Goal: Task Accomplishment & Management: Complete application form

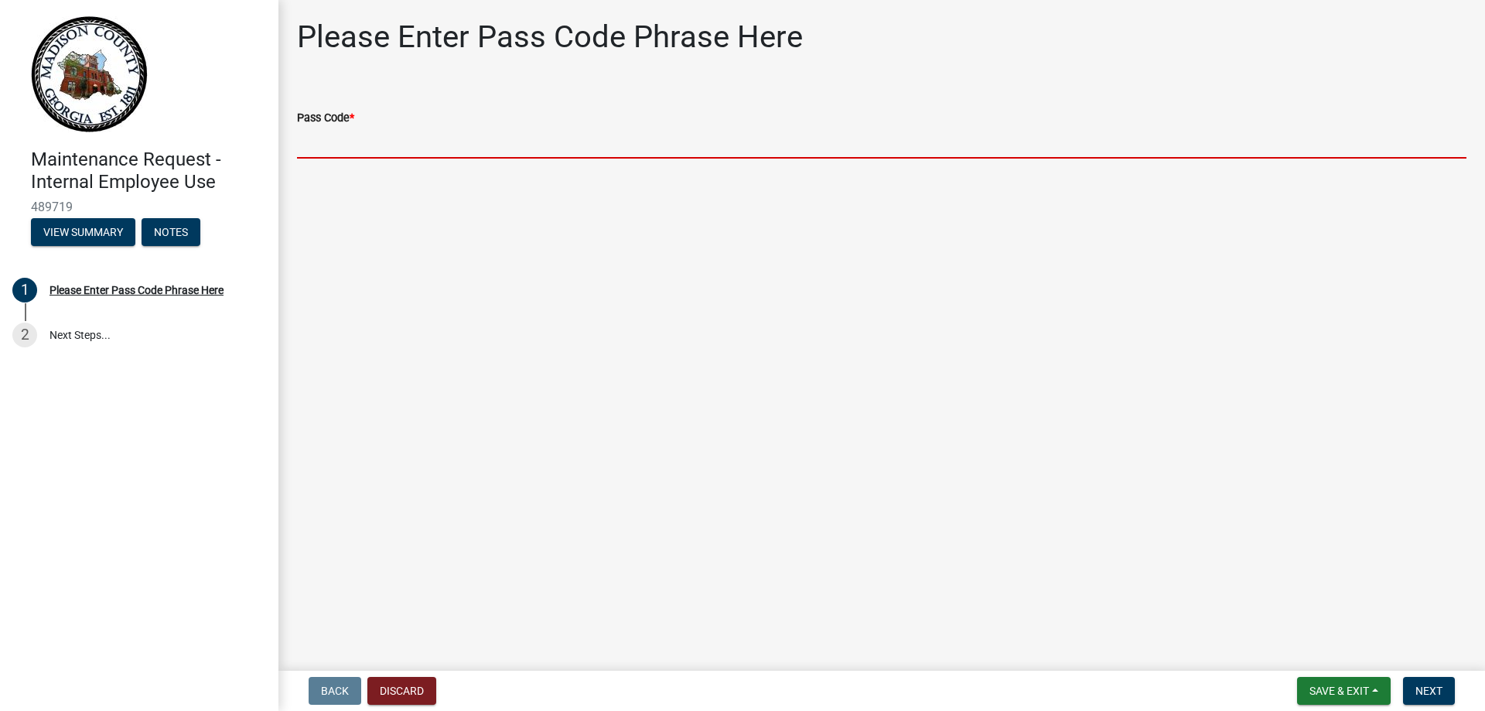
click at [366, 142] on input "Pass Code *" at bounding box center [881, 143] width 1169 height 32
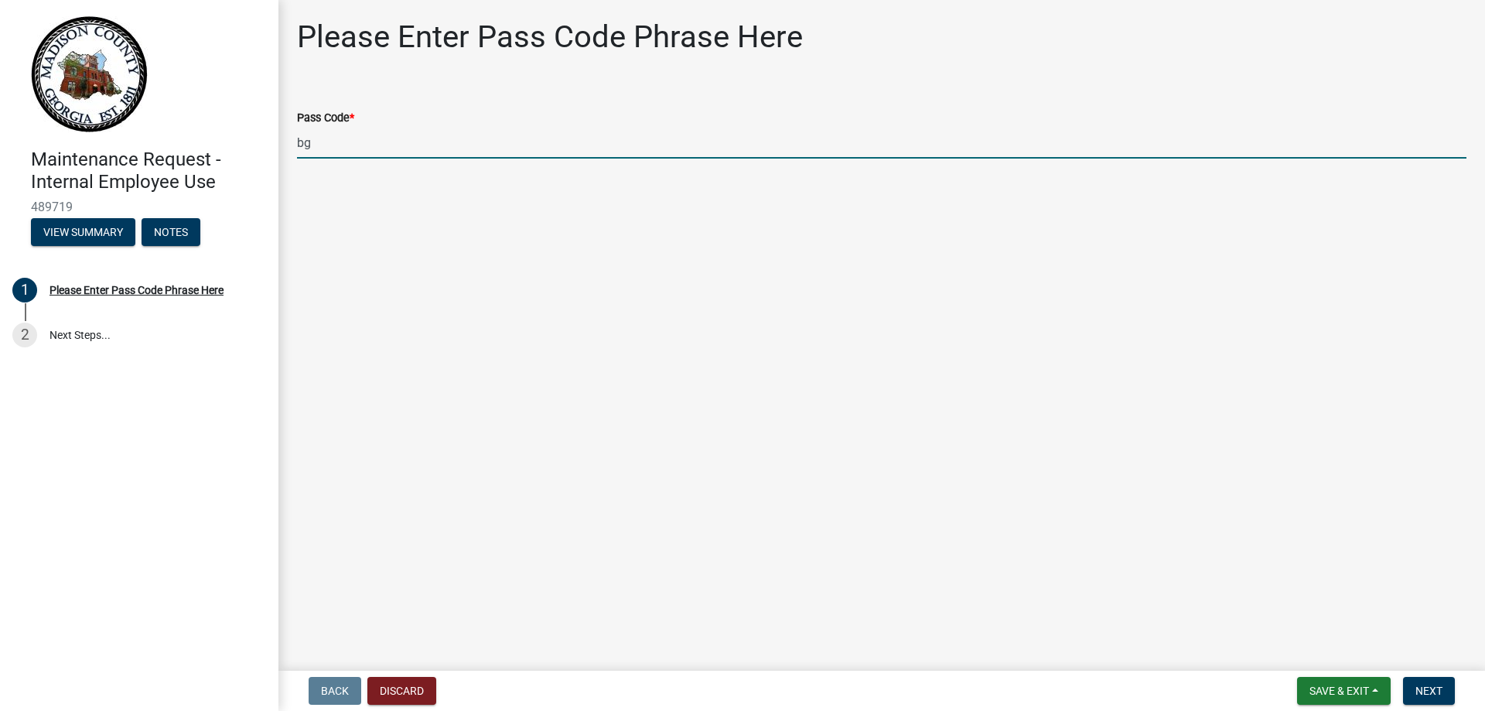
type input "b"
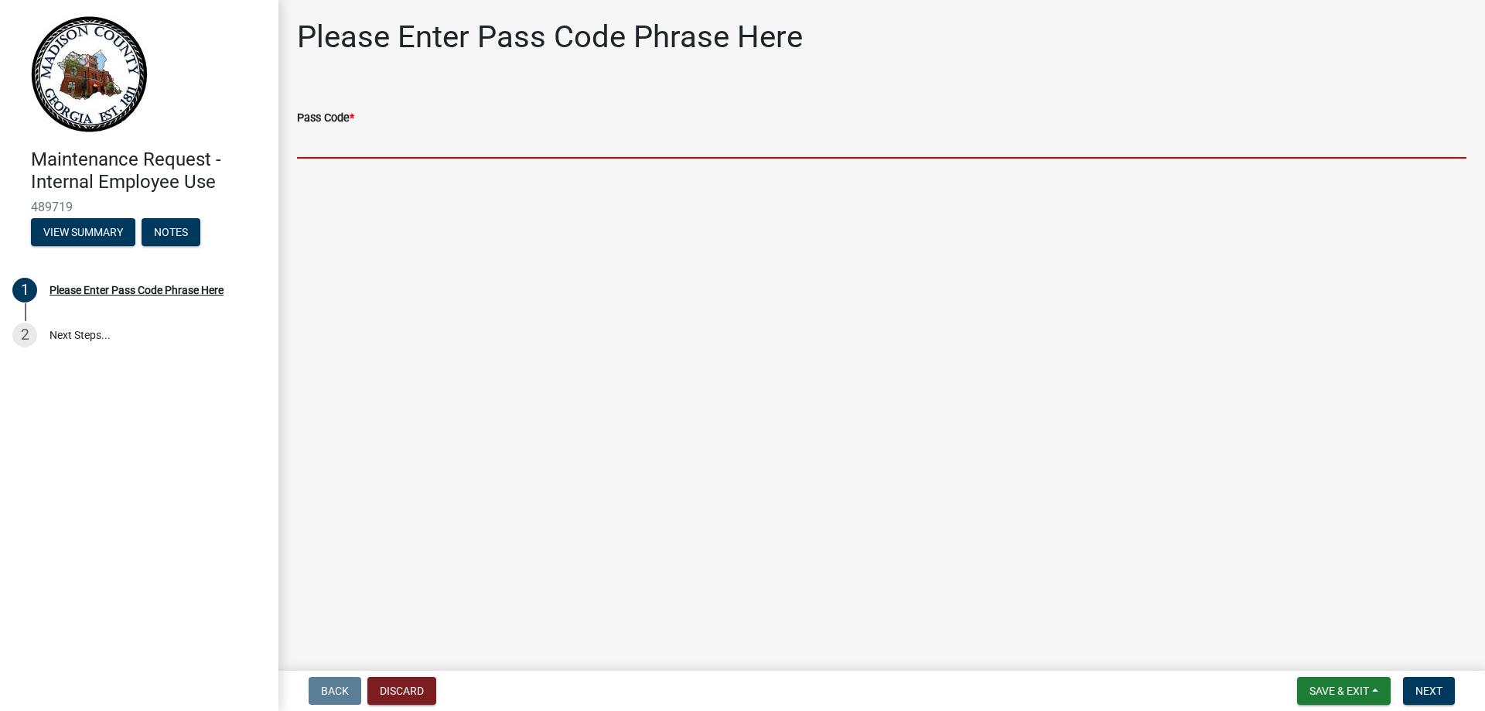
paste input "bgmr2025"
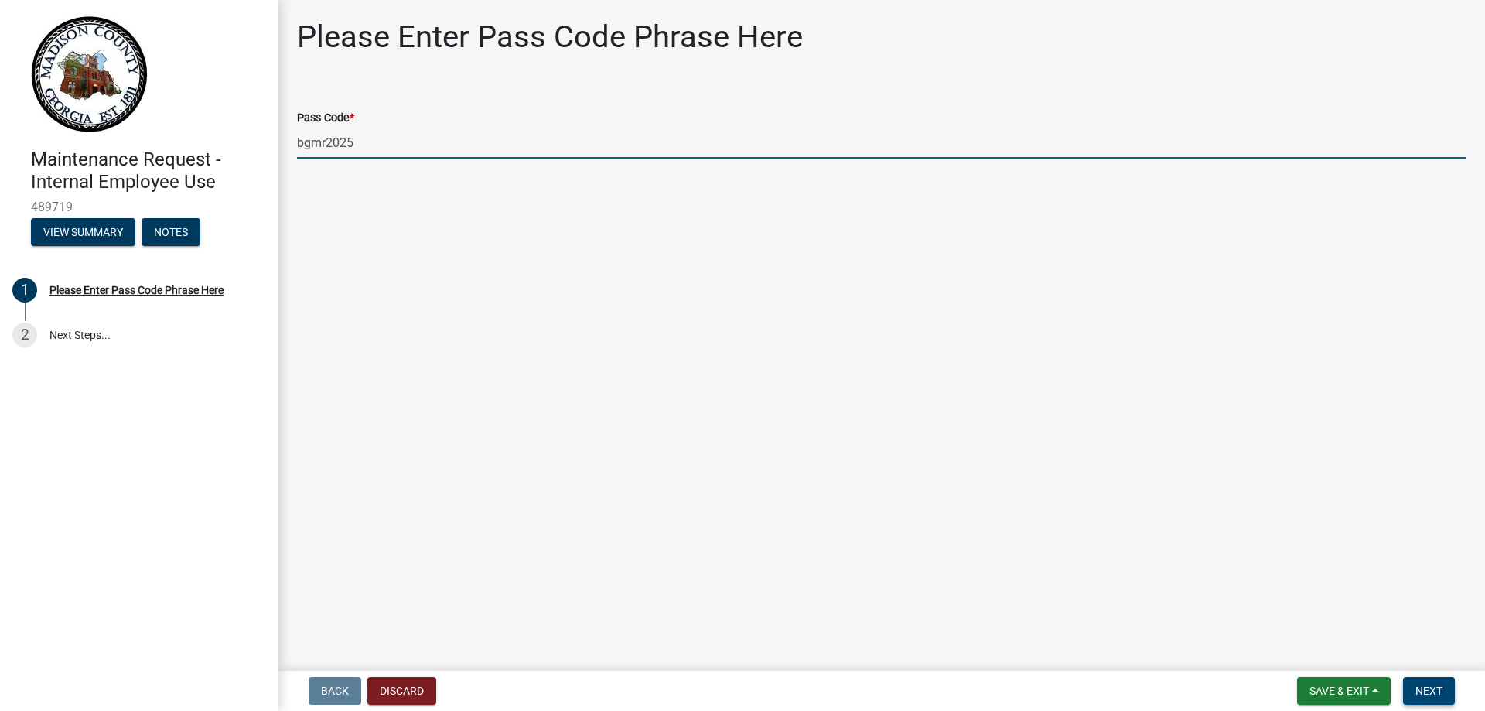
type input "bgmr2025"
click at [1428, 681] on button "Next" at bounding box center [1429, 691] width 52 height 28
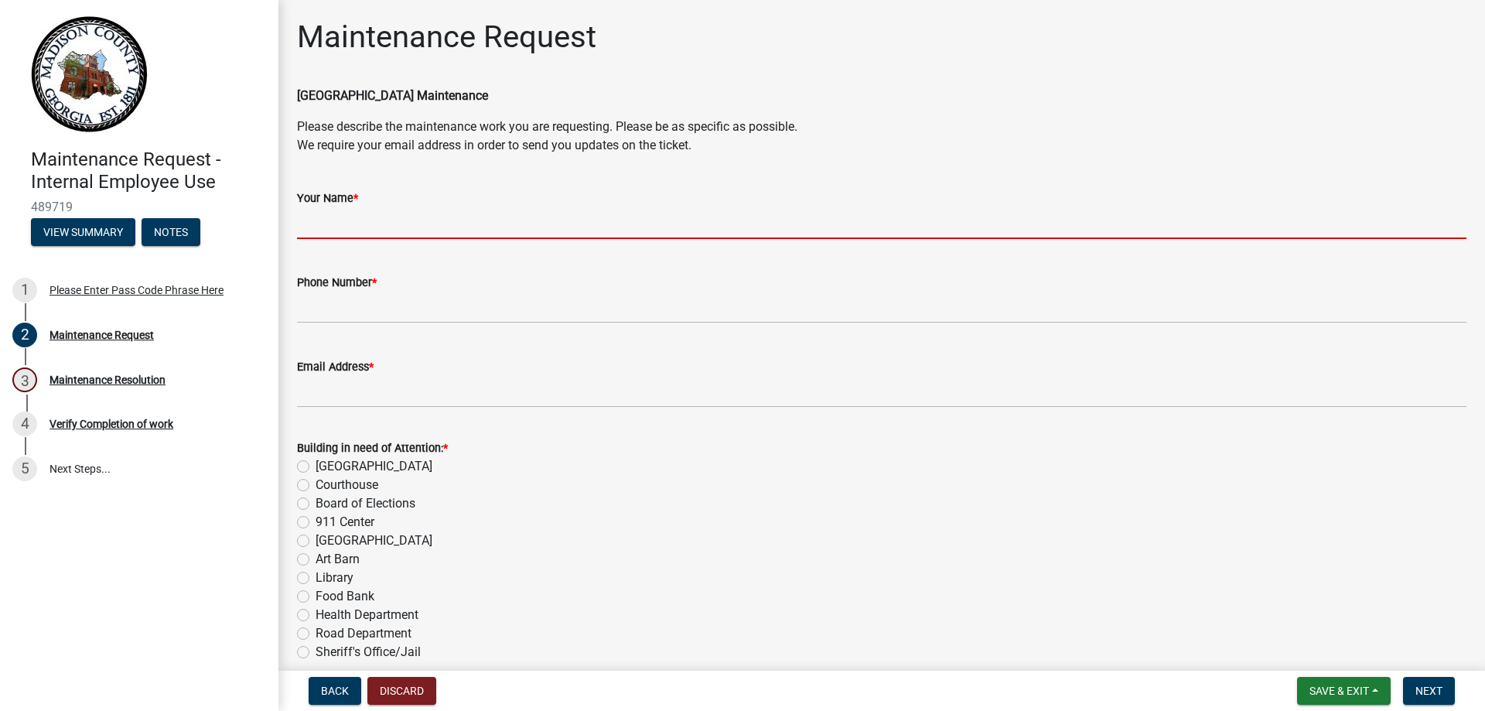
click at [353, 229] on input "Your Name *" at bounding box center [881, 223] width 1169 height 32
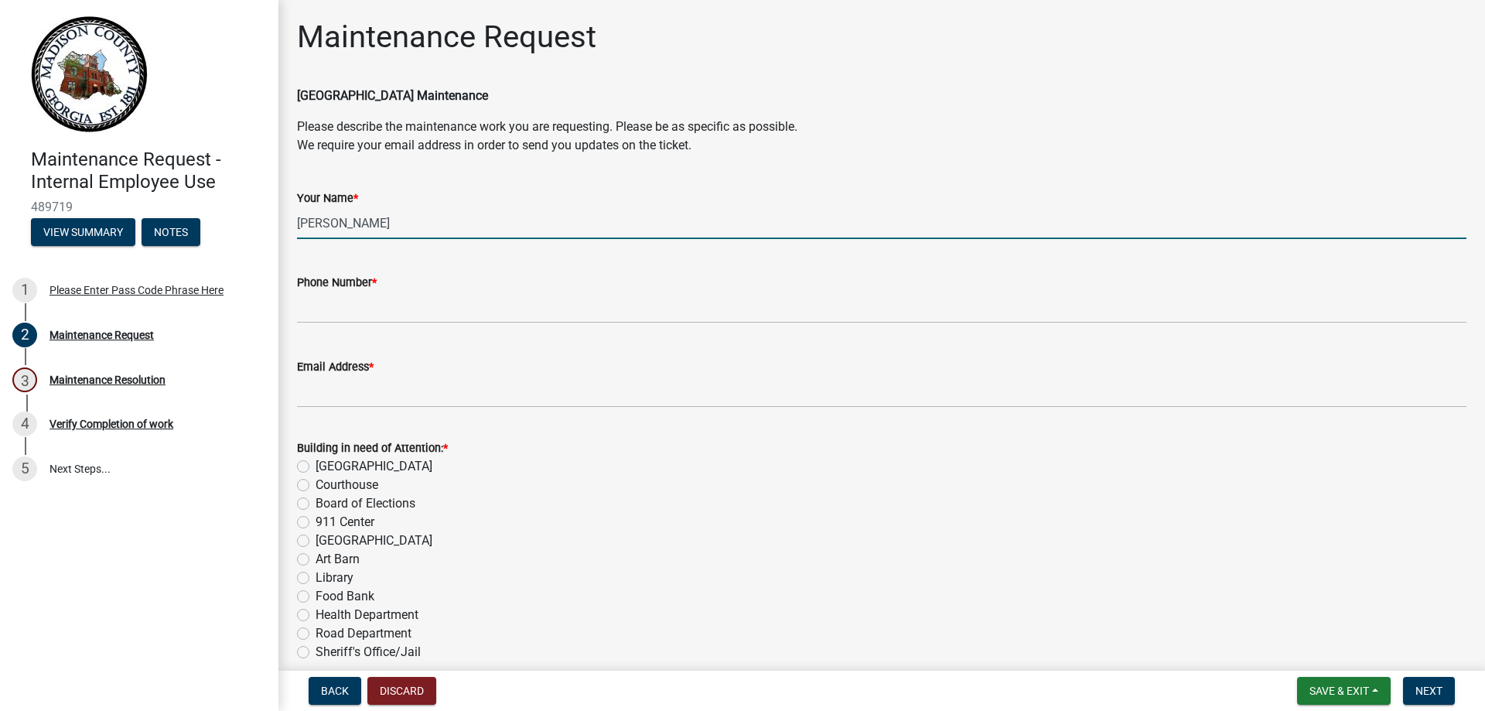
type input "[PERSON_NAME]"
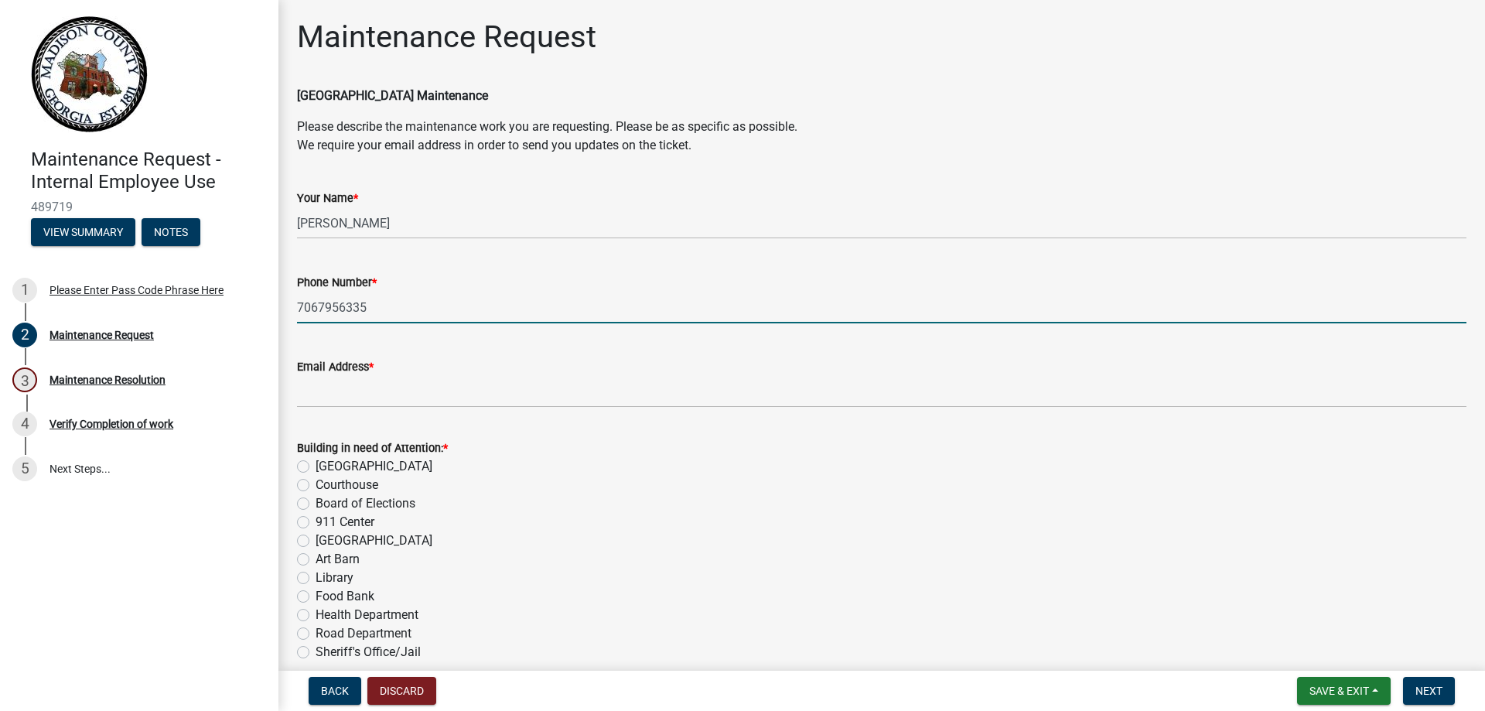
type input "7067956335"
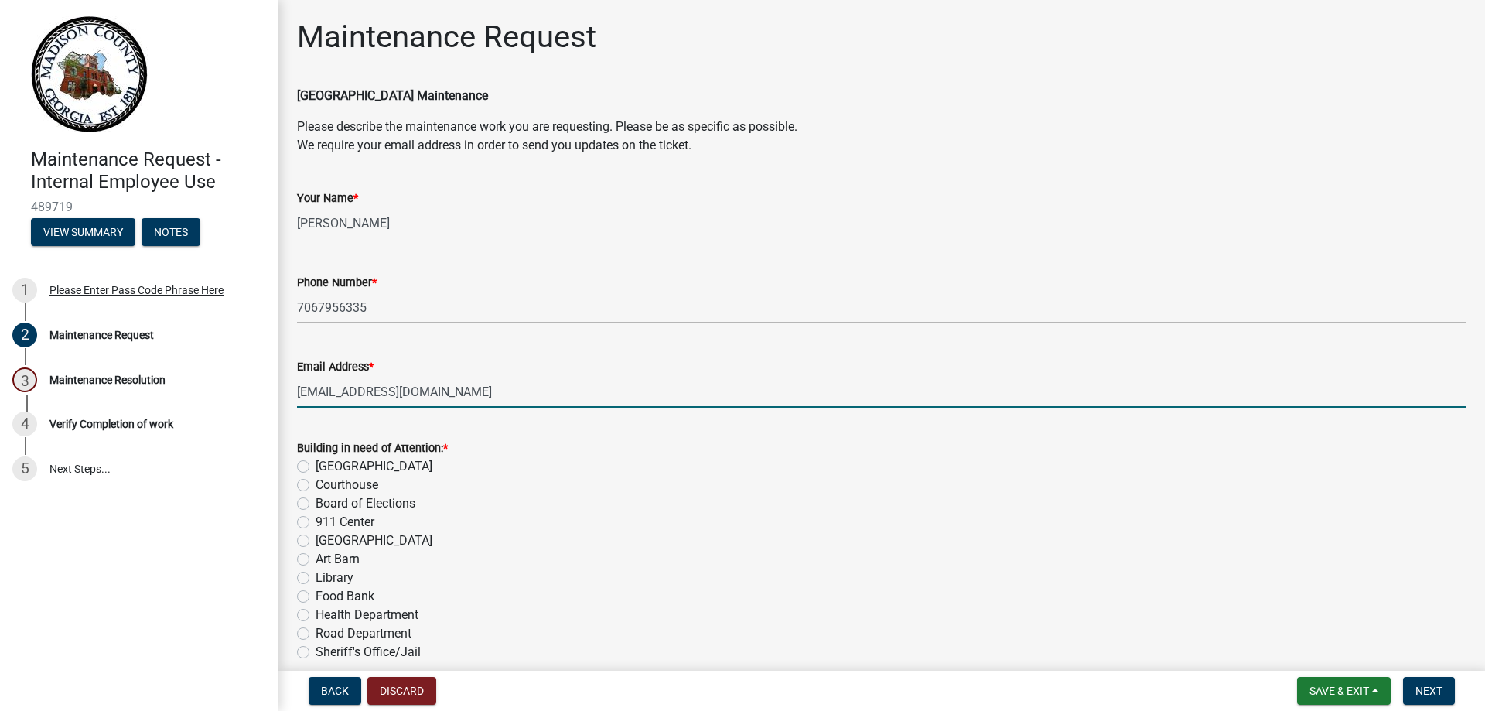
type input "[EMAIL_ADDRESS][DOMAIN_NAME]"
click at [316, 503] on label "Board of Elections" at bounding box center [366, 503] width 100 height 19
click at [316, 503] on input "Board of Elections" at bounding box center [321, 499] width 10 height 10
radio input "true"
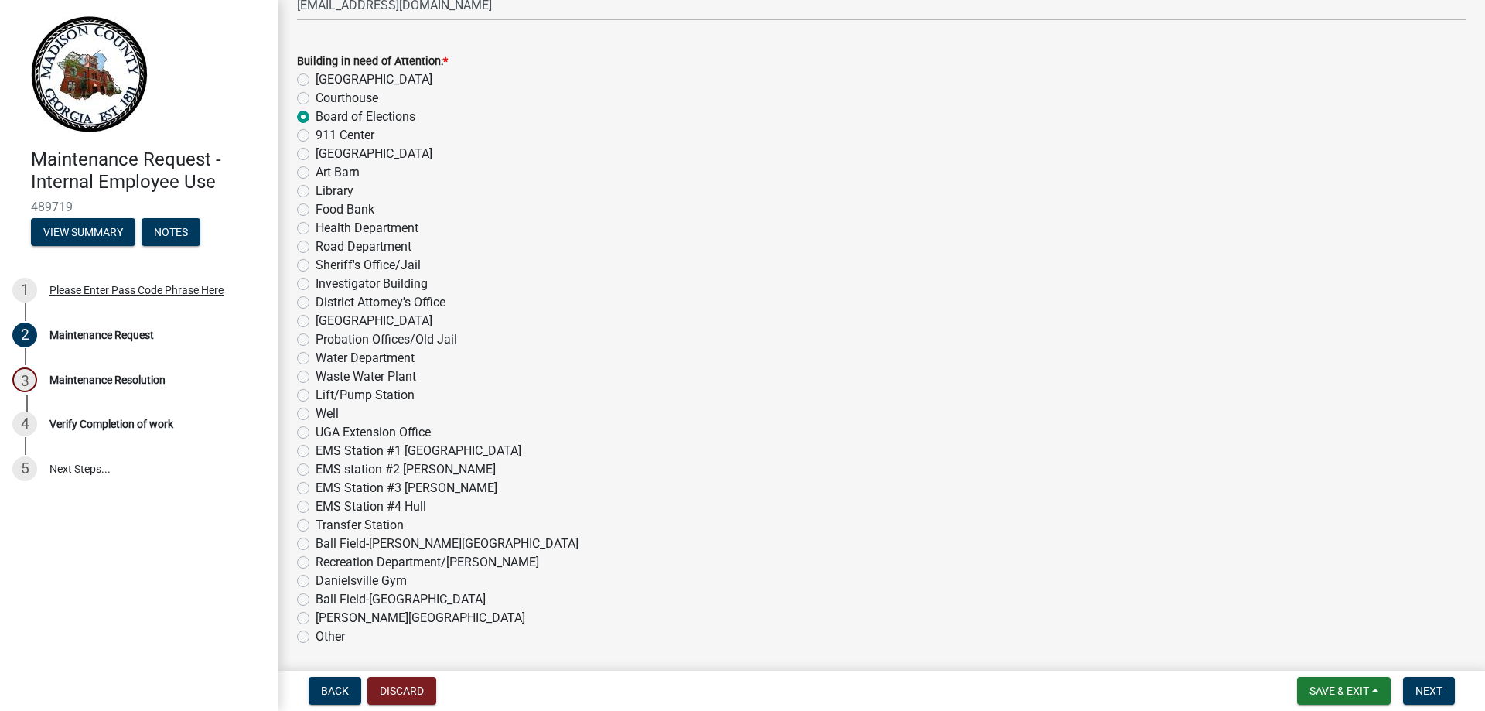
scroll to position [619, 0]
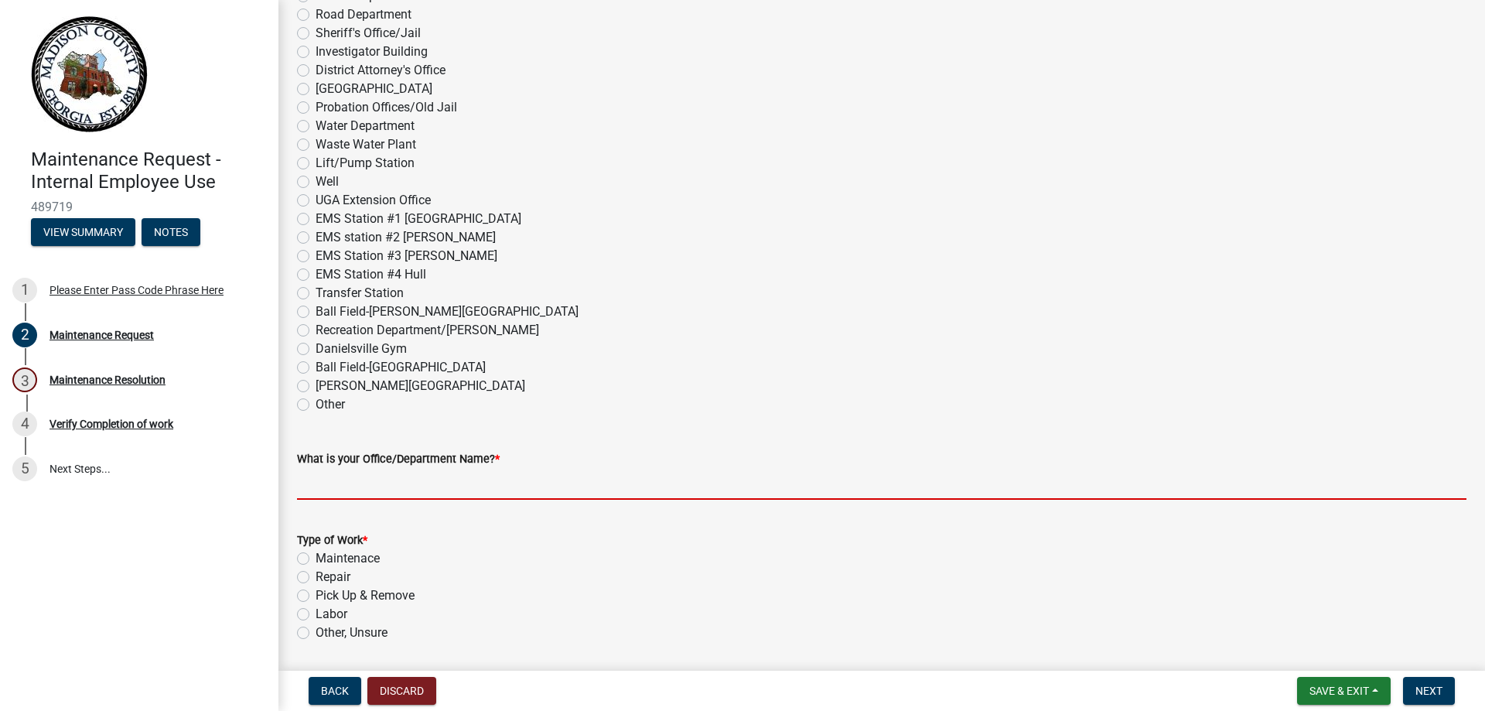
click at [436, 485] on input "What is your Office/Department Name? *" at bounding box center [881, 484] width 1169 height 32
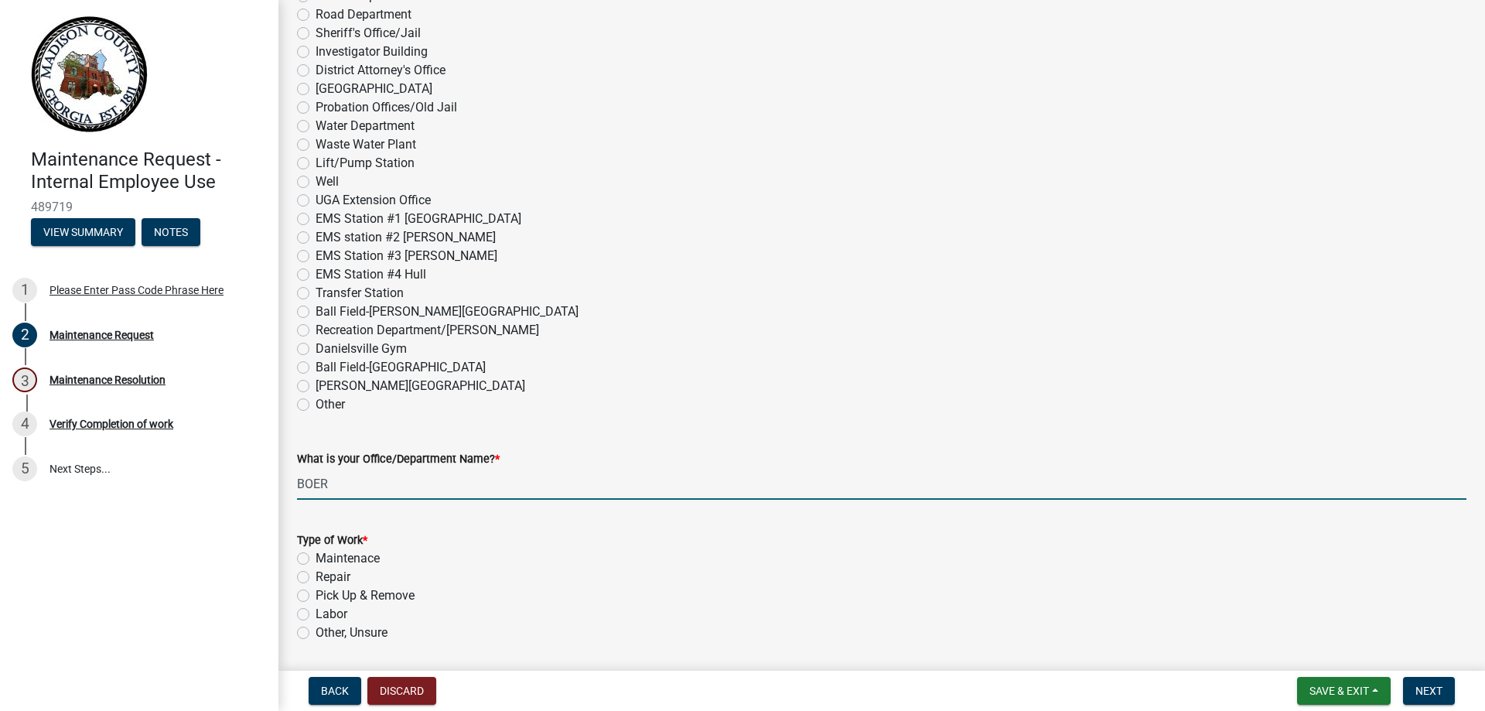
type input "BOER"
click at [316, 636] on label "Other, Unsure" at bounding box center [352, 632] width 72 height 19
click at [316, 633] on input "Other, Unsure" at bounding box center [321, 628] width 10 height 10
radio input "true"
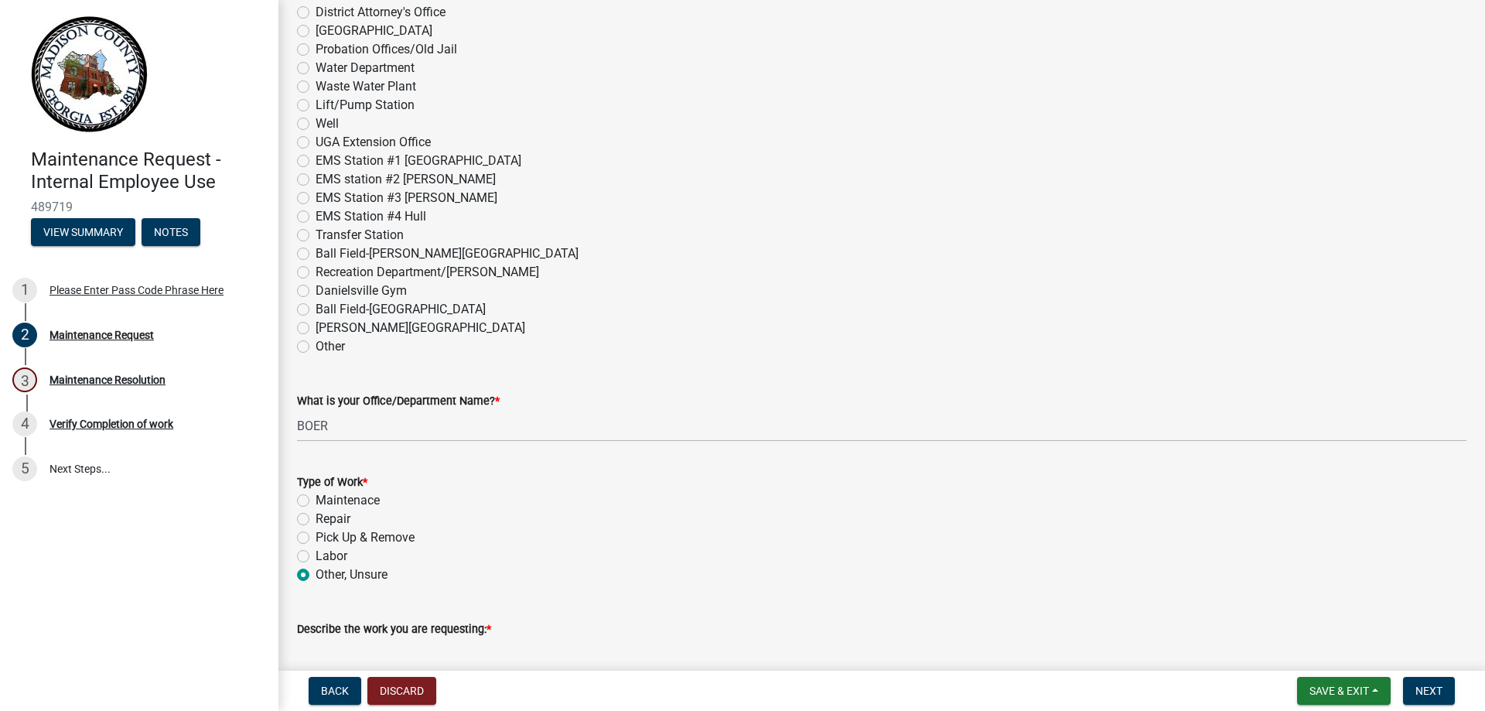
scroll to position [941, 0]
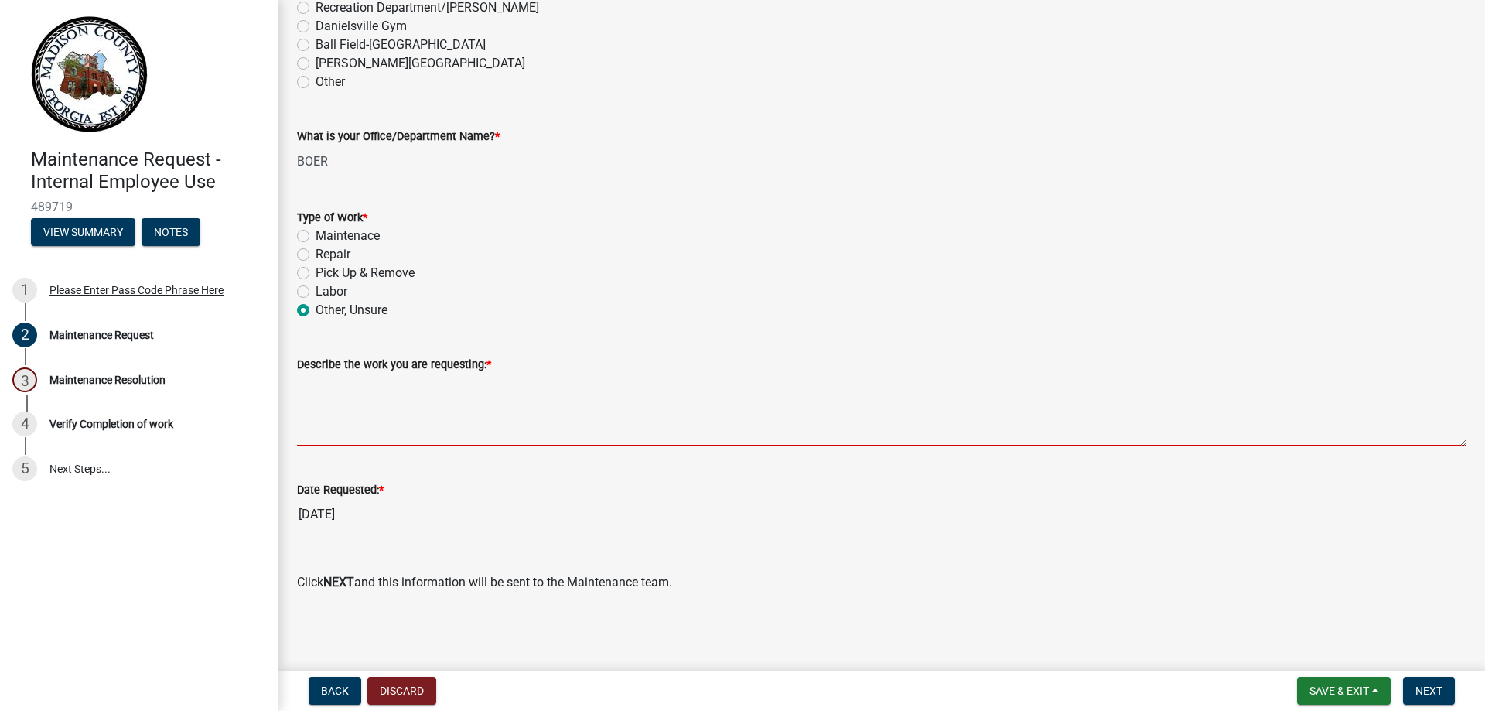
click at [424, 433] on textarea "Describe the work you are requesting: *" at bounding box center [881, 410] width 1169 height 73
type textarea "R"
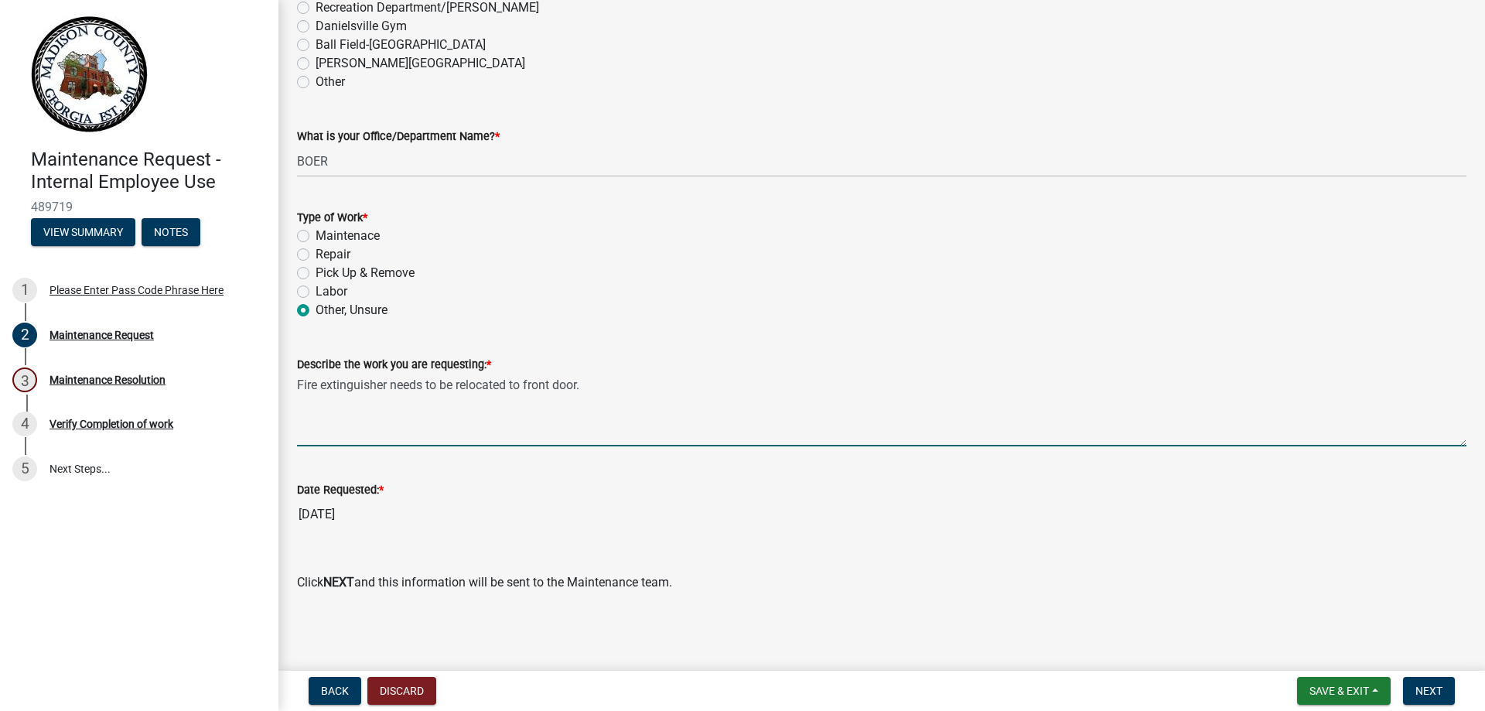
type textarea "Fire extinguisher needs to be relocated to front door."
click at [1427, 685] on span "Next" at bounding box center [1428, 690] width 27 height 12
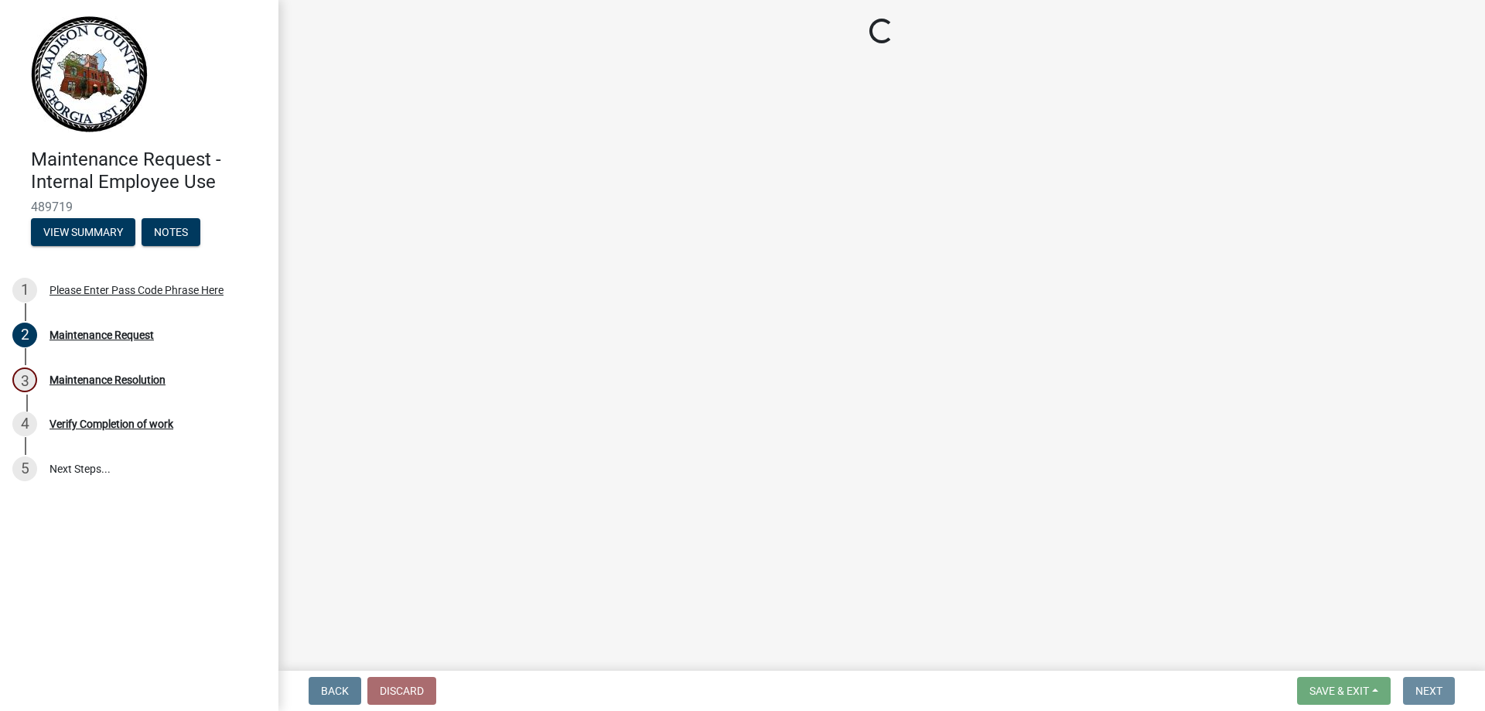
scroll to position [0, 0]
